Goal: Transaction & Acquisition: Purchase product/service

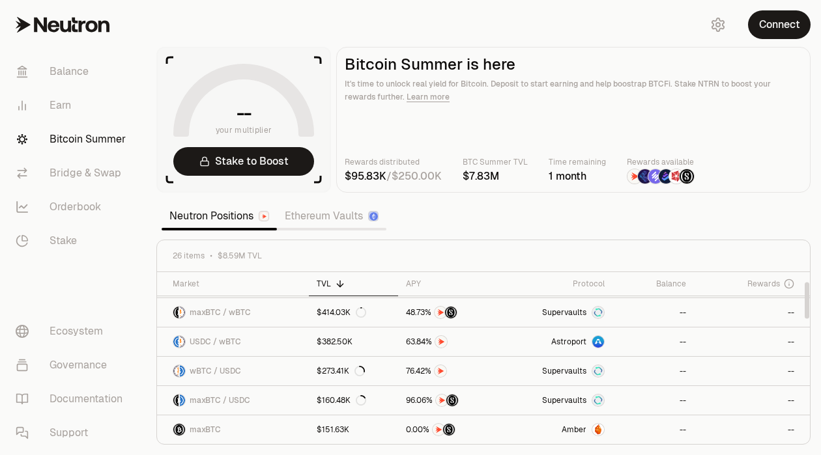
scroll to position [59, 0]
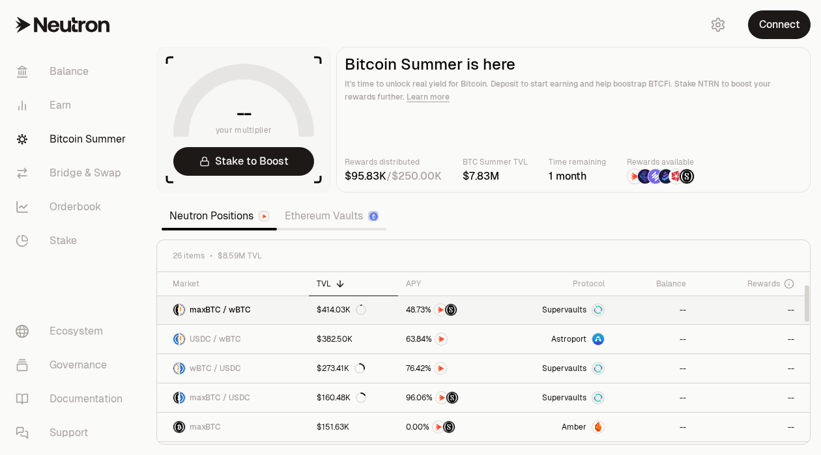
click at [559, 315] on div "Supervaults" at bounding box center [573, 309] width 63 height 13
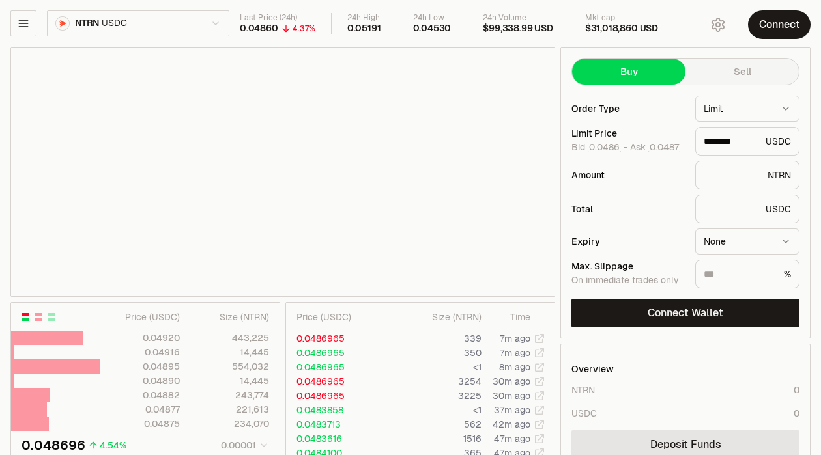
type input "********"
